Goal: Task Accomplishment & Management: Manage account settings

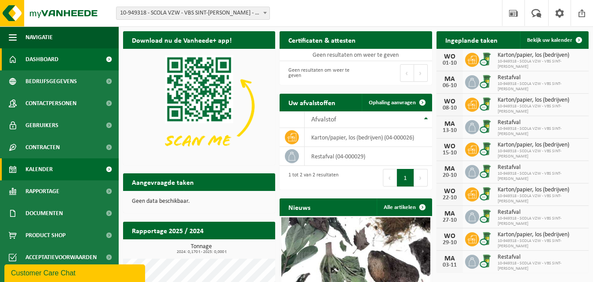
click at [47, 170] on span "Kalender" at bounding box center [39, 169] width 27 height 22
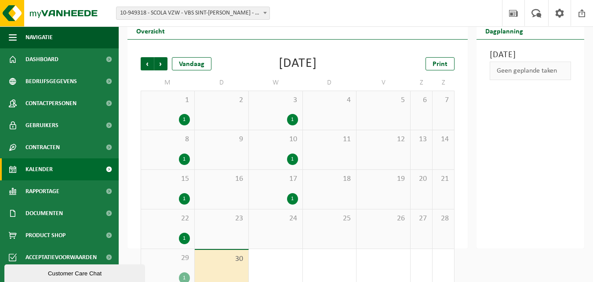
scroll to position [44, 0]
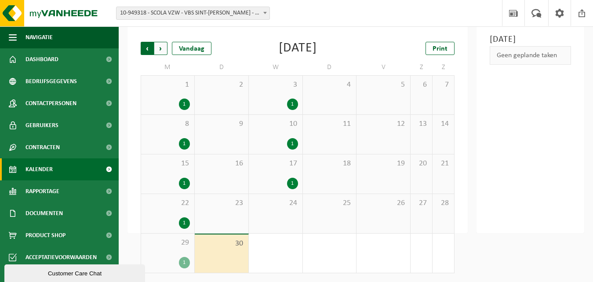
click at [161, 51] on span "Volgende" at bounding box center [160, 48] width 13 height 13
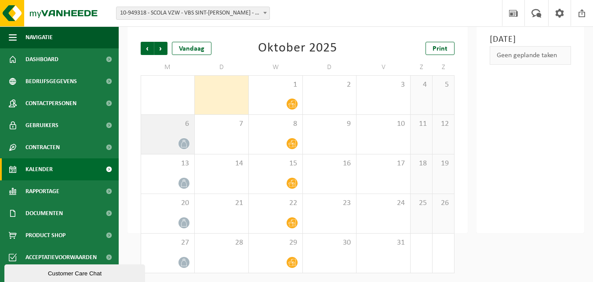
click at [183, 144] on icon at bounding box center [183, 143] width 7 height 7
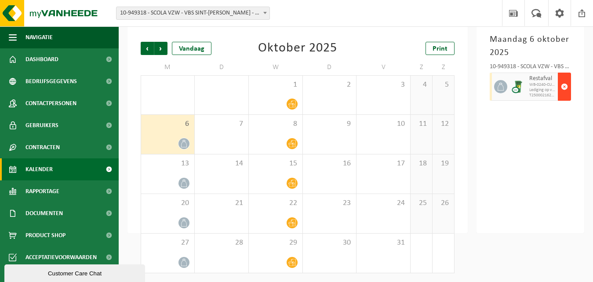
click at [567, 83] on span "button" at bounding box center [564, 87] width 7 height 18
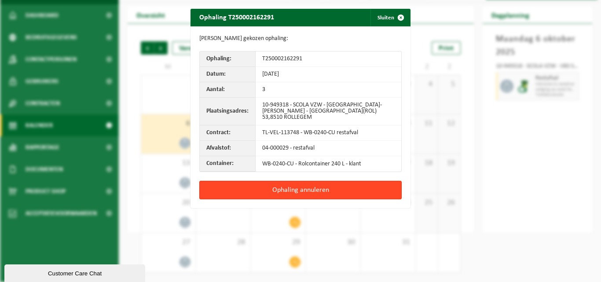
click at [329, 185] on button "Ophaling annuleren" at bounding box center [300, 190] width 202 height 18
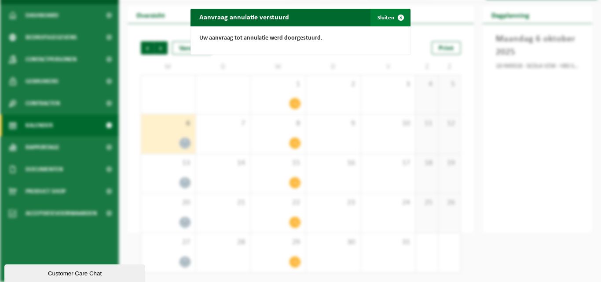
drag, startPoint x: 397, startPoint y: 20, endPoint x: 399, endPoint y: 12, distance: 8.2
click at [397, 18] on span "button" at bounding box center [401, 18] width 18 height 18
